Goal: Find specific page/section: Find specific page/section

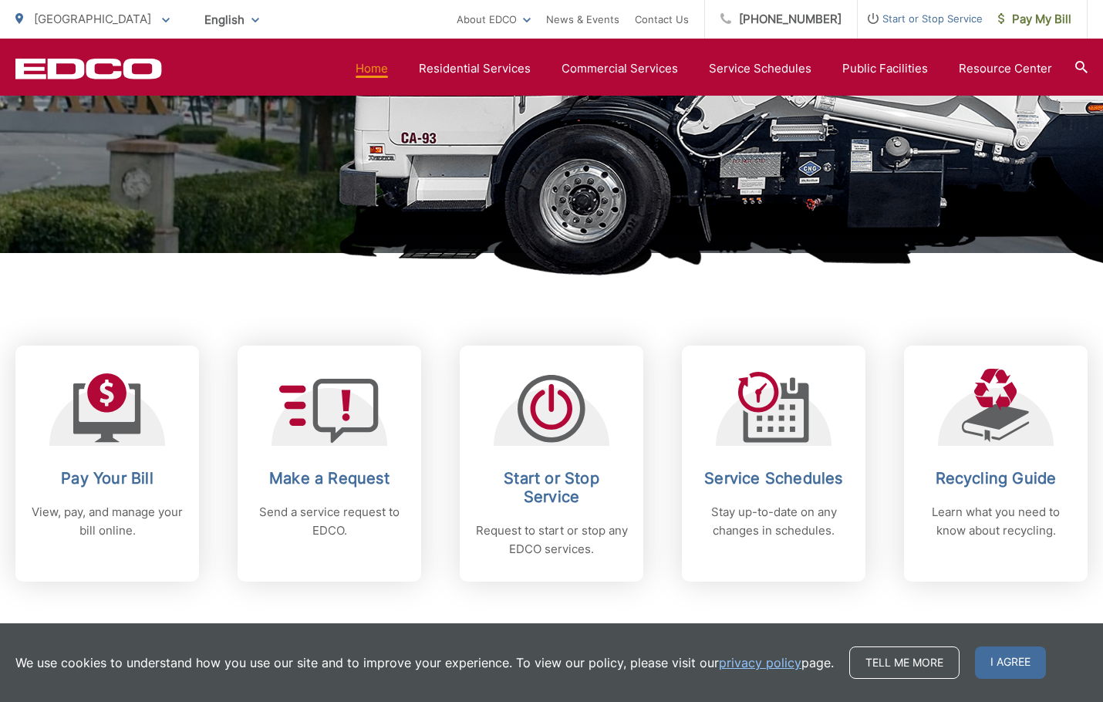
scroll to position [370, 0]
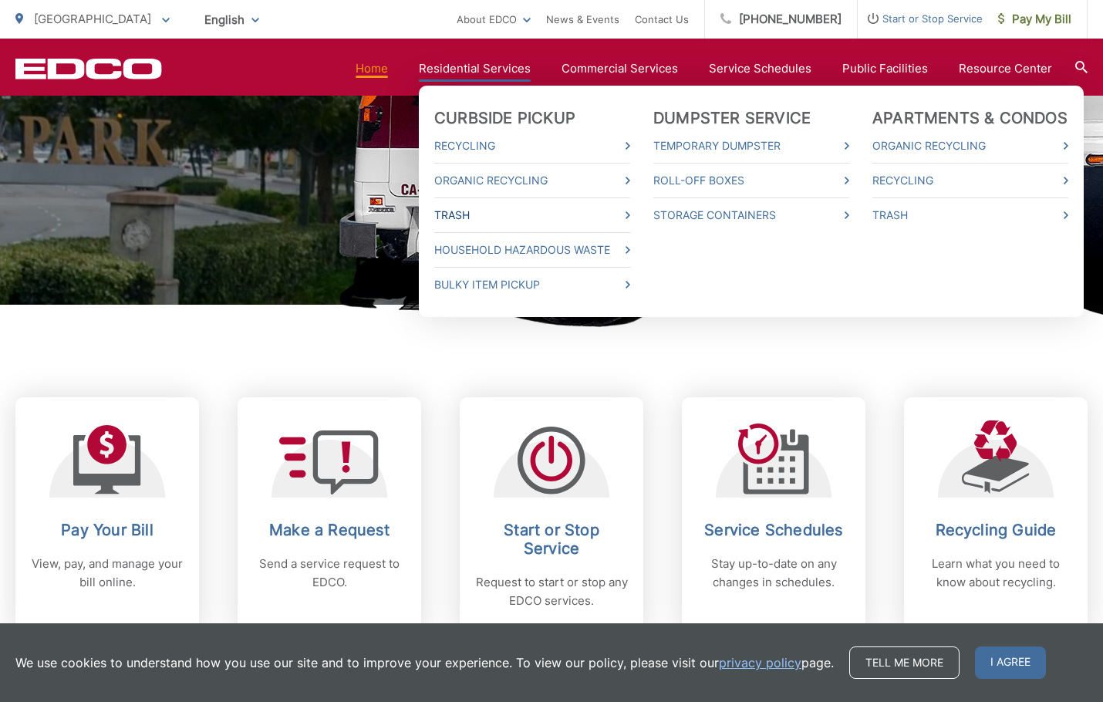
click at [464, 212] on link "Trash" at bounding box center [532, 215] width 196 height 19
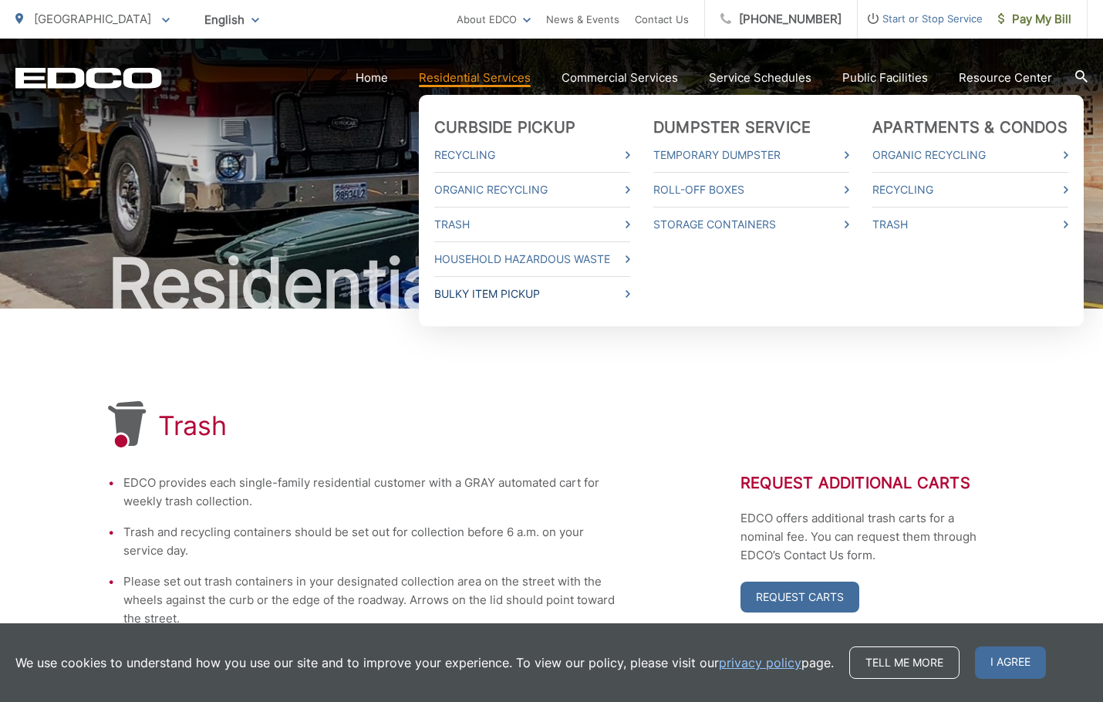
click at [581, 292] on link "Bulky Item Pickup" at bounding box center [532, 294] width 196 height 19
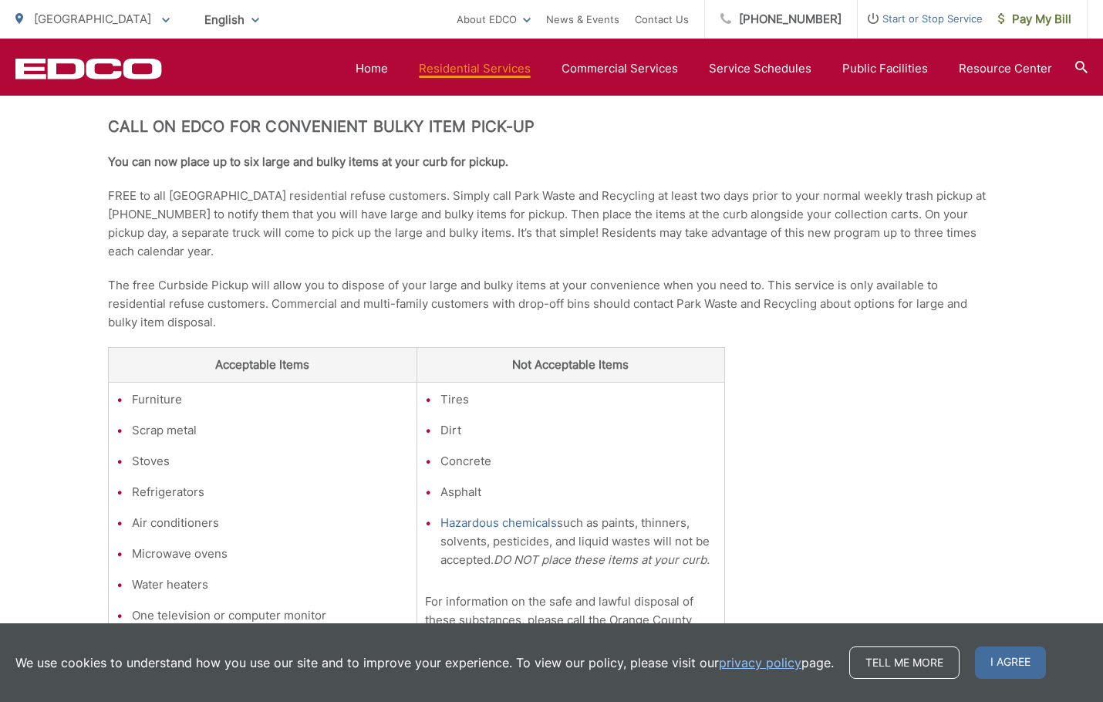
scroll to position [370, 0]
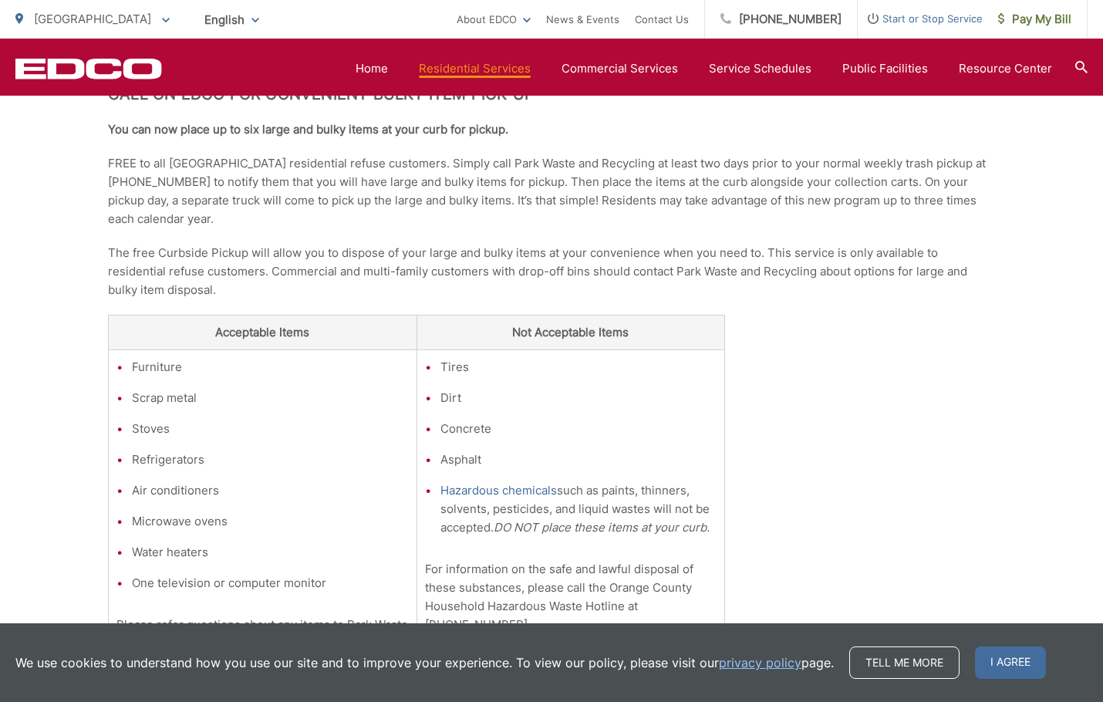
click at [784, 346] on div "Bulky Item Pickup Call on EDCO for Convenient Bulky Item Pick-up You can now pl…" at bounding box center [551, 355] width 887 height 835
click at [770, 326] on div "Bulky Item Pickup Call on EDCO for Convenient Bulky Item Pick-up You can now pl…" at bounding box center [551, 355] width 887 height 835
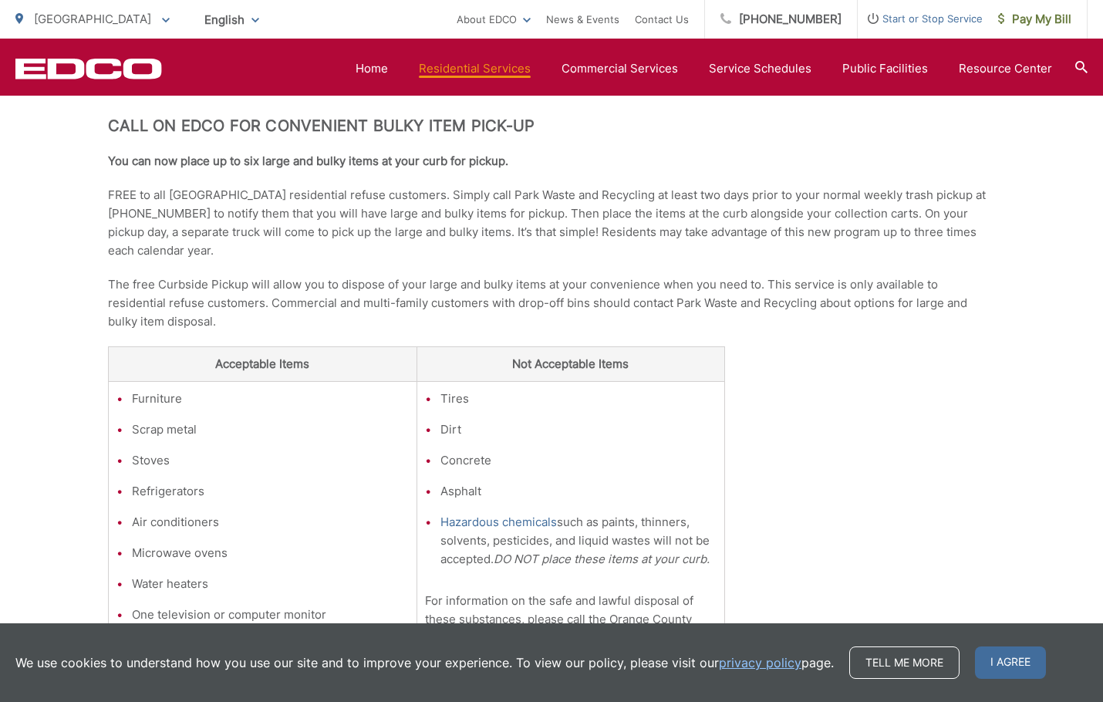
scroll to position [306, 0]
